Goal: Information Seeking & Learning: Learn about a topic

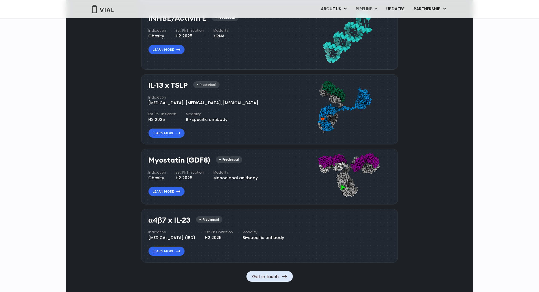
scroll to position [504, 0]
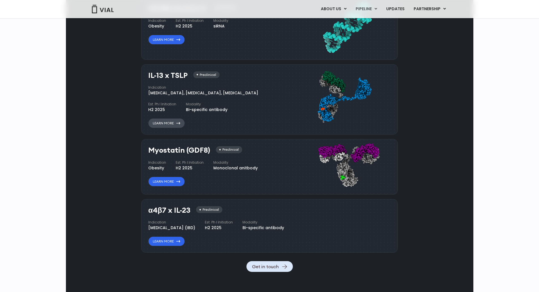
click at [166, 128] on link "Learn More" at bounding box center [166, 123] width 36 height 10
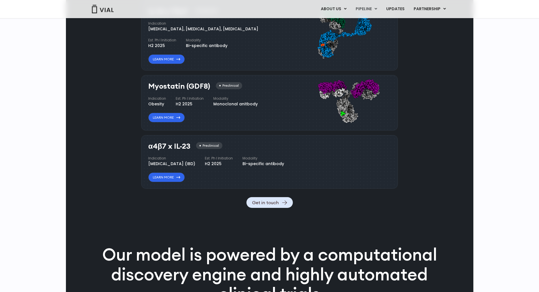
scroll to position [560, 0]
